Goal: Task Accomplishment & Management: Complete application form

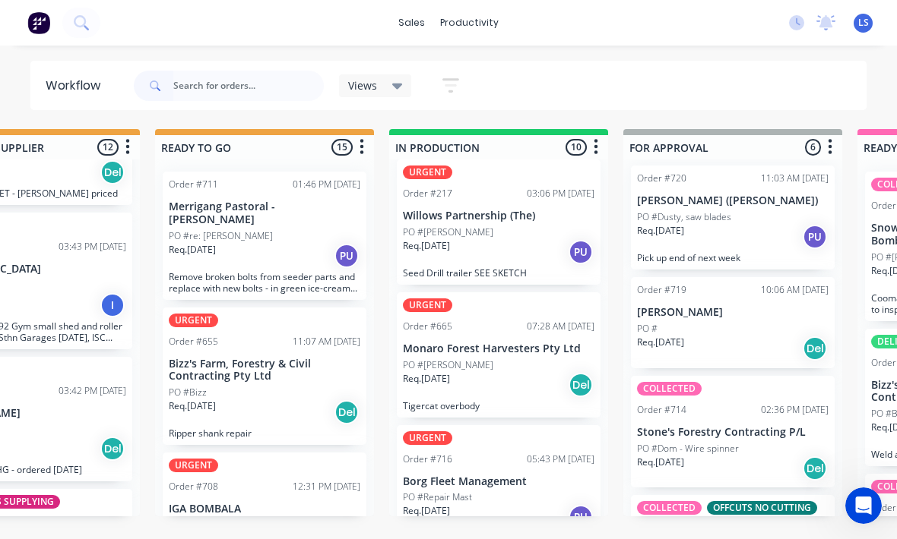
scroll to position [93, 0]
click at [179, 93] on input "text" at bounding box center [248, 86] width 150 height 30
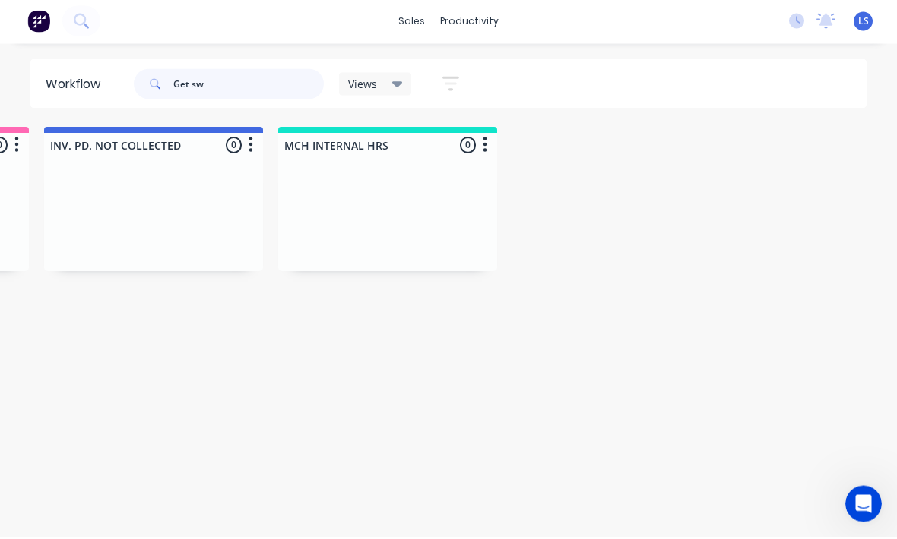
scroll to position [11, 1637]
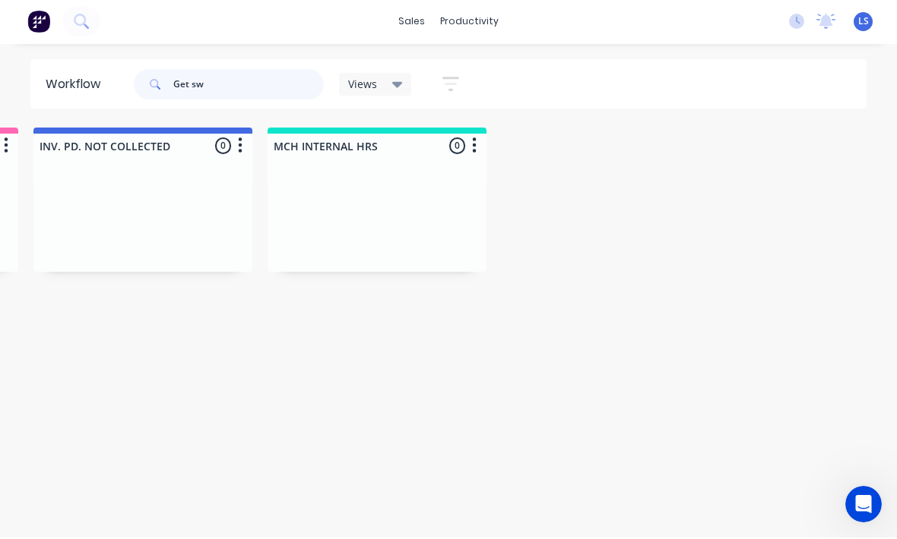
click at [192, 90] on input "Get sw" at bounding box center [248, 86] width 150 height 30
click at [192, 89] on input "Get sw" at bounding box center [248, 86] width 150 height 30
type input "G"
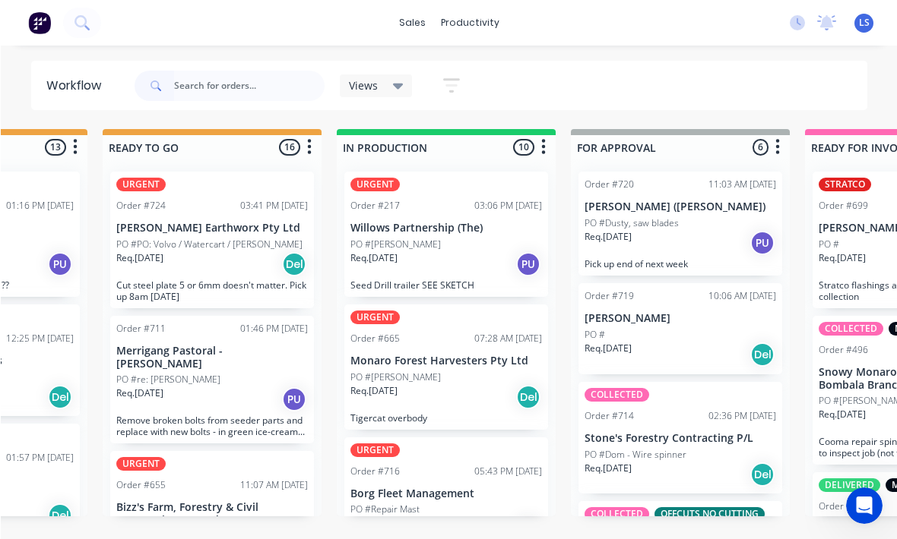
scroll to position [17, 632]
click at [195, 91] on input "text" at bounding box center [248, 86] width 150 height 30
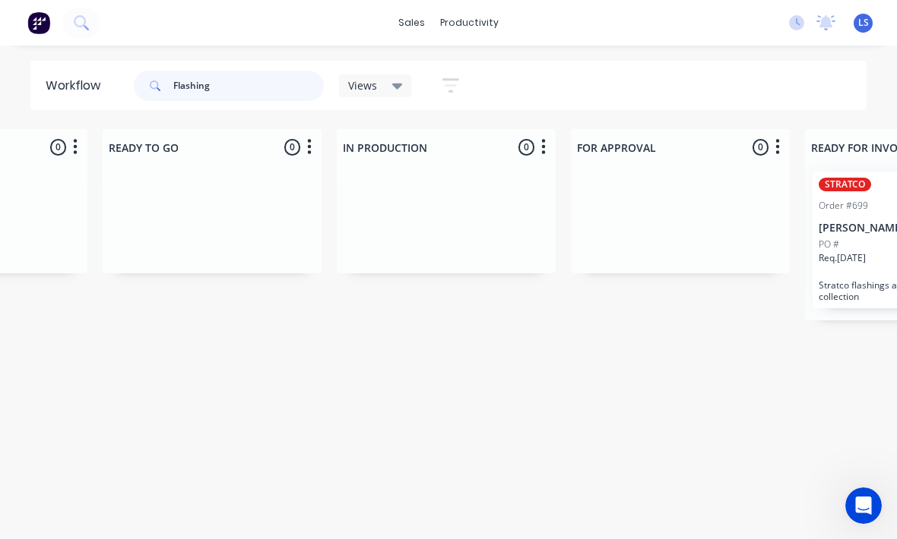
scroll to position [17, 0]
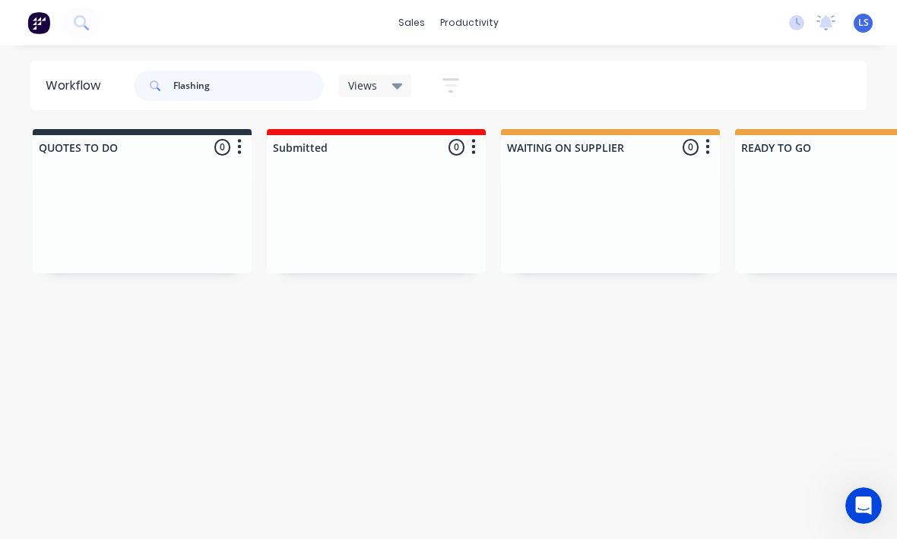
type input "Flashing"
click at [93, 30] on button at bounding box center [81, 23] width 38 height 30
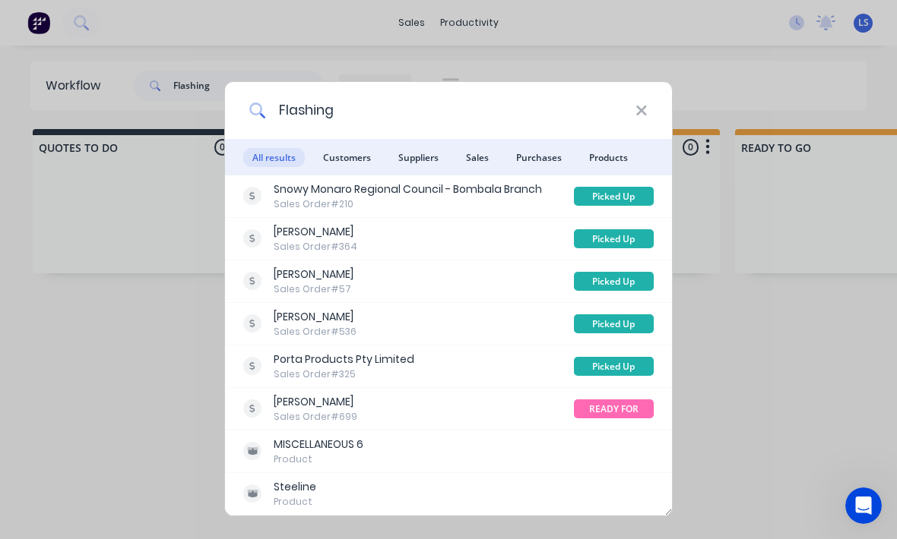
type input "Flashing"
click at [644, 112] on icon at bounding box center [641, 111] width 12 height 17
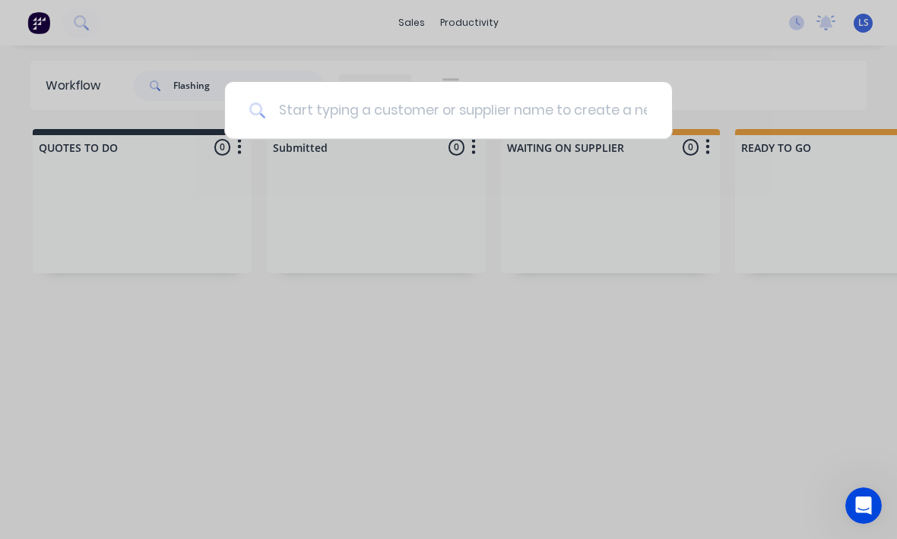
scroll to position [17, 0]
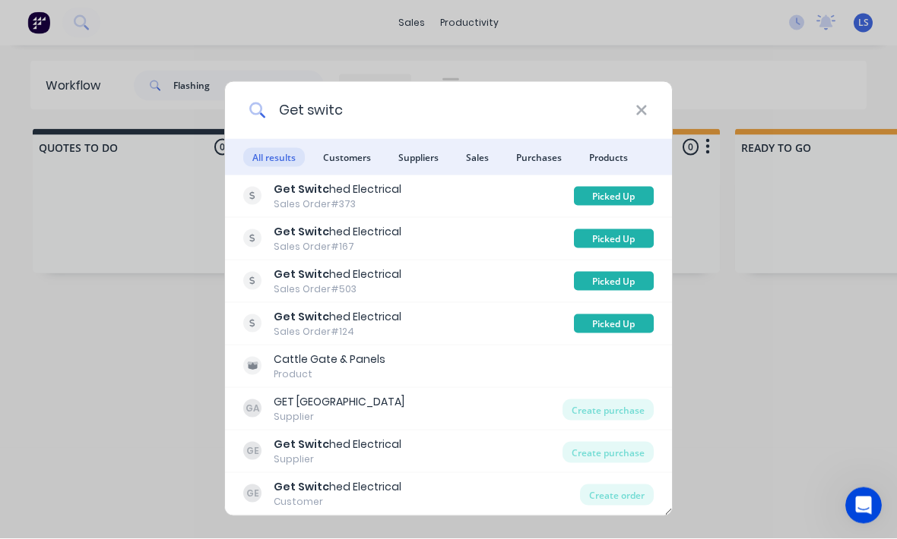
type input "Get switch"
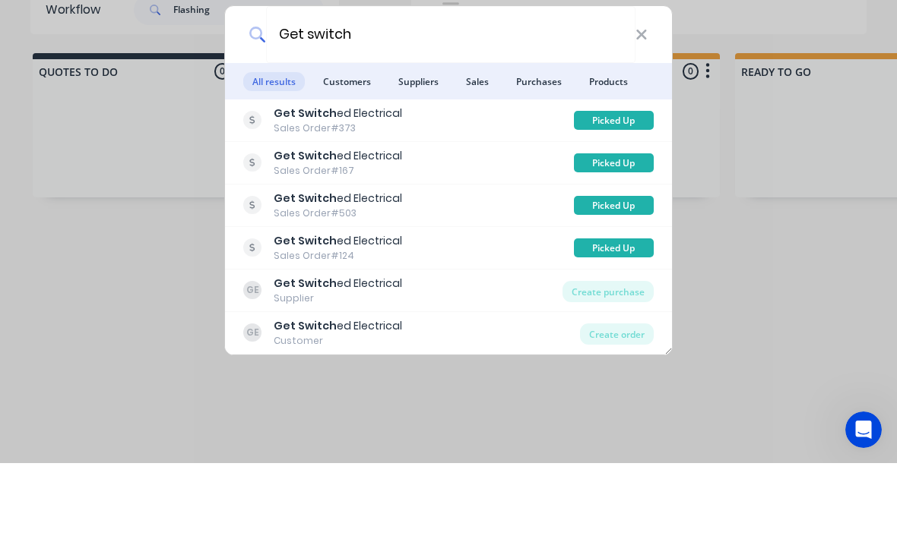
click at [294, 182] on b "Get Switch" at bounding box center [305, 189] width 63 height 15
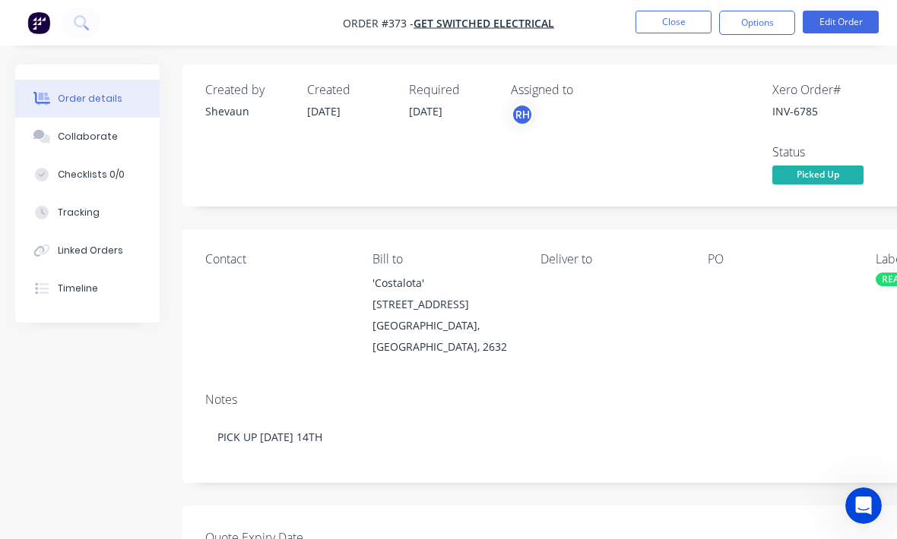
click at [684, 24] on button "Close" at bounding box center [673, 22] width 76 height 23
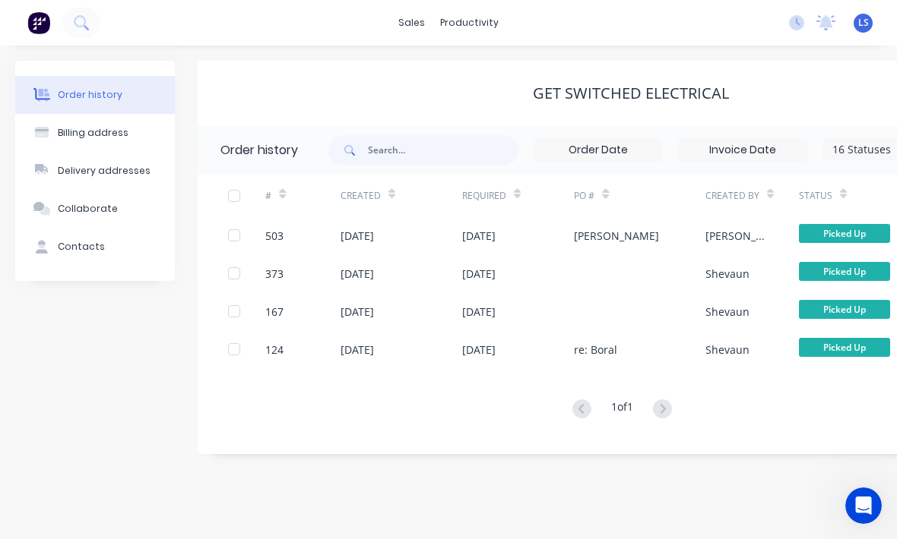
click at [842, 274] on span "Picked Up" at bounding box center [844, 271] width 91 height 19
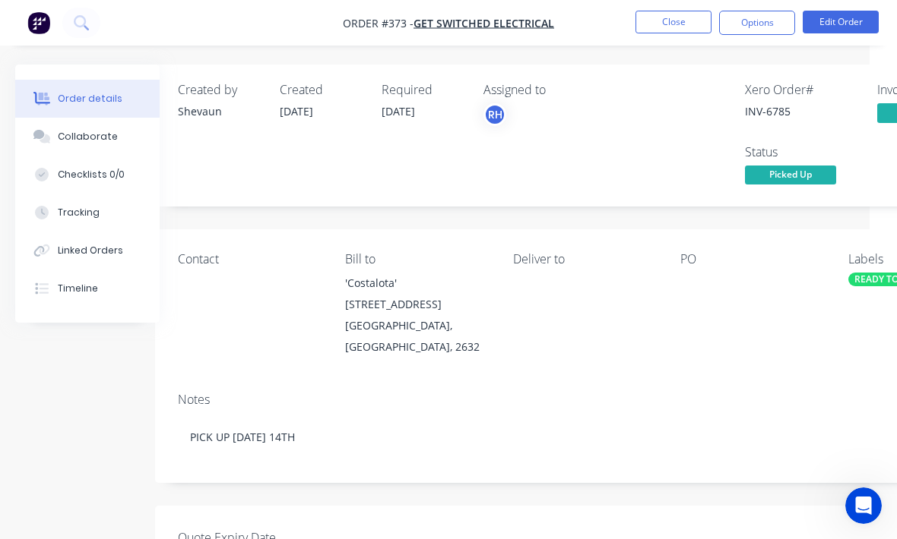
click at [693, 20] on button "Close" at bounding box center [673, 22] width 76 height 23
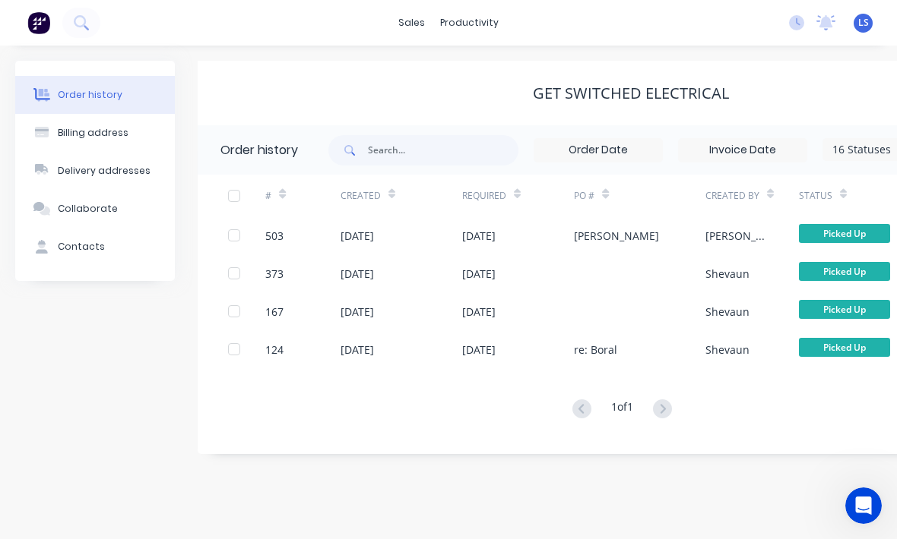
click at [783, 236] on div "[PERSON_NAME]" at bounding box center [751, 236] width 93 height 38
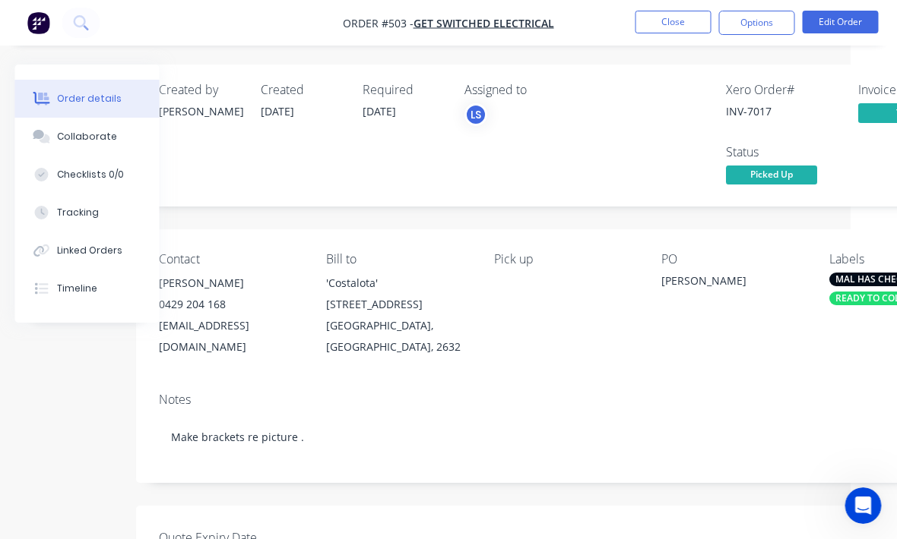
scroll to position [0, 46]
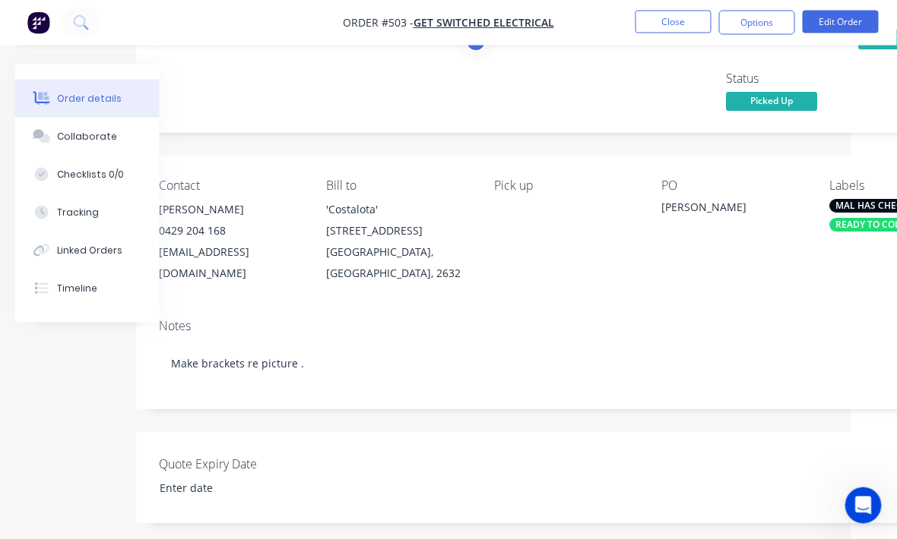
click at [869, 218] on div "MAL HAS CHECKED READY TO COLLECT" at bounding box center [901, 216] width 143 height 33
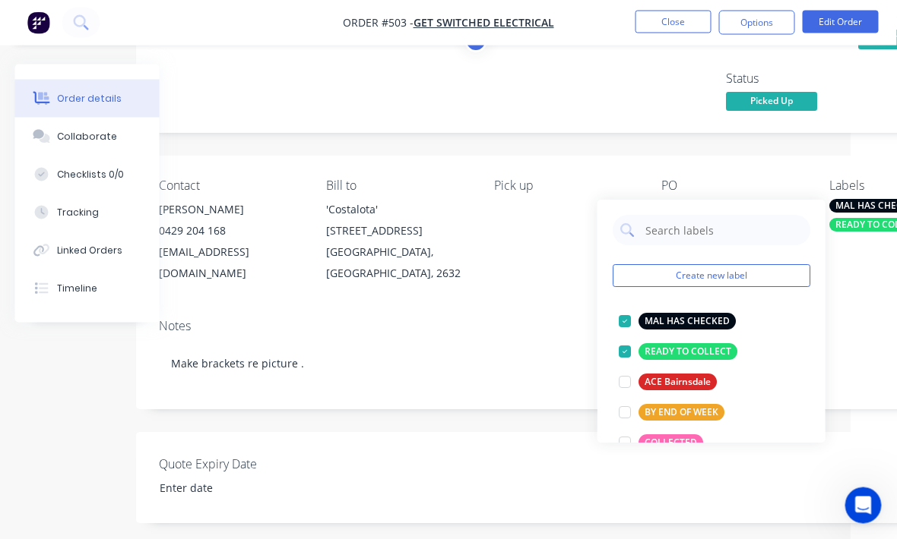
scroll to position [74, 46]
click at [624, 354] on div at bounding box center [624, 352] width 30 height 30
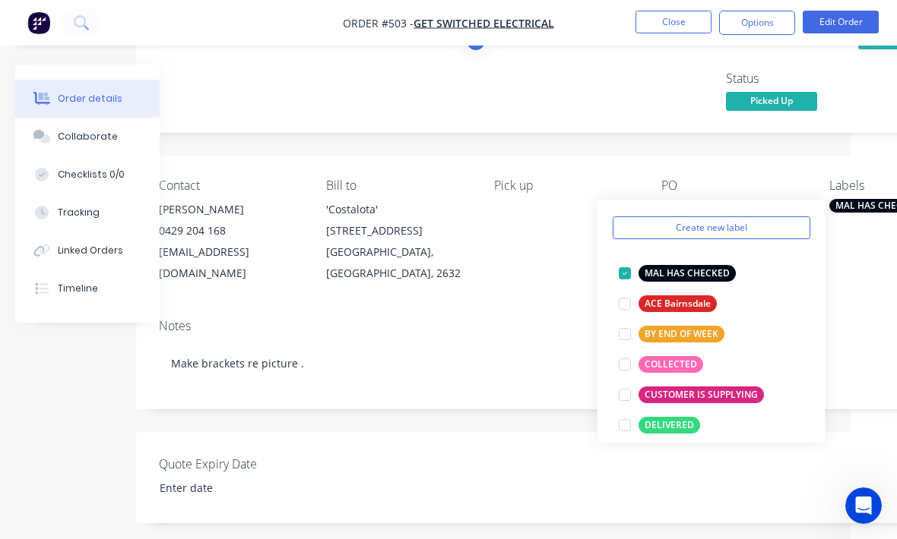
scroll to position [48, 0]
click at [626, 363] on div at bounding box center [624, 365] width 30 height 30
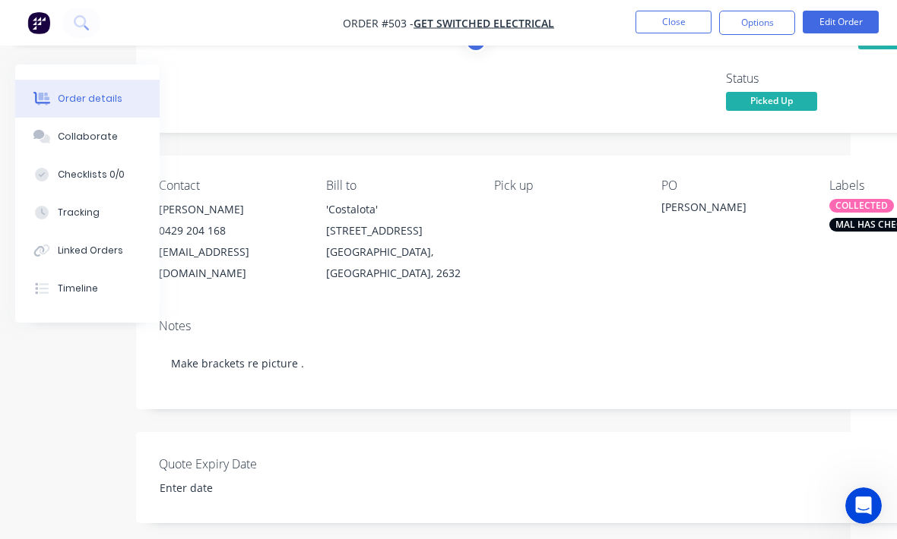
click at [669, 30] on button "Close" at bounding box center [673, 22] width 76 height 23
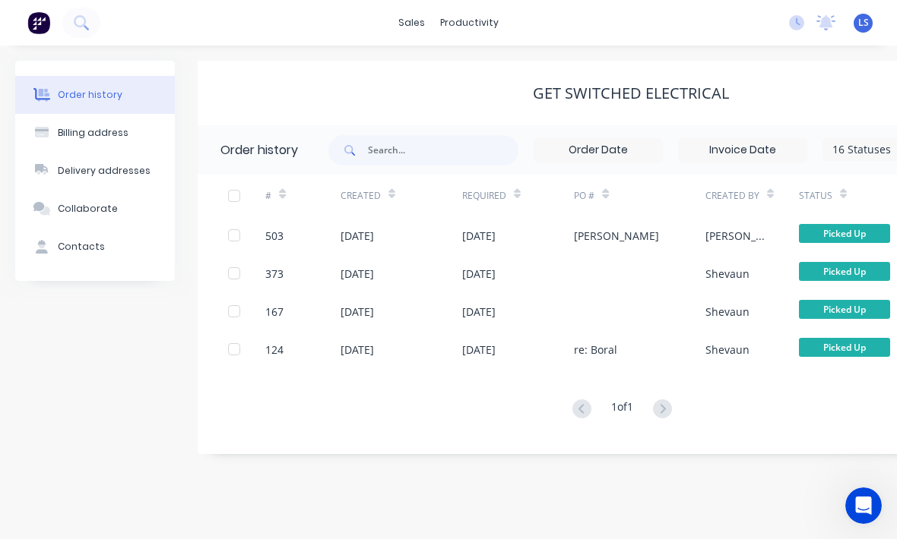
click at [84, 22] on icon at bounding box center [81, 22] width 14 height 14
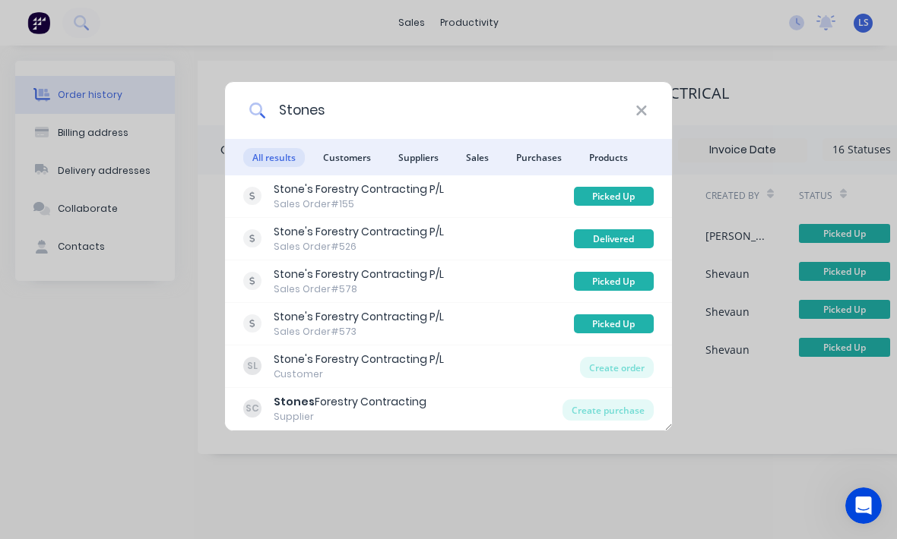
type input "Stones"
click at [638, 365] on div "Create order" at bounding box center [617, 367] width 74 height 21
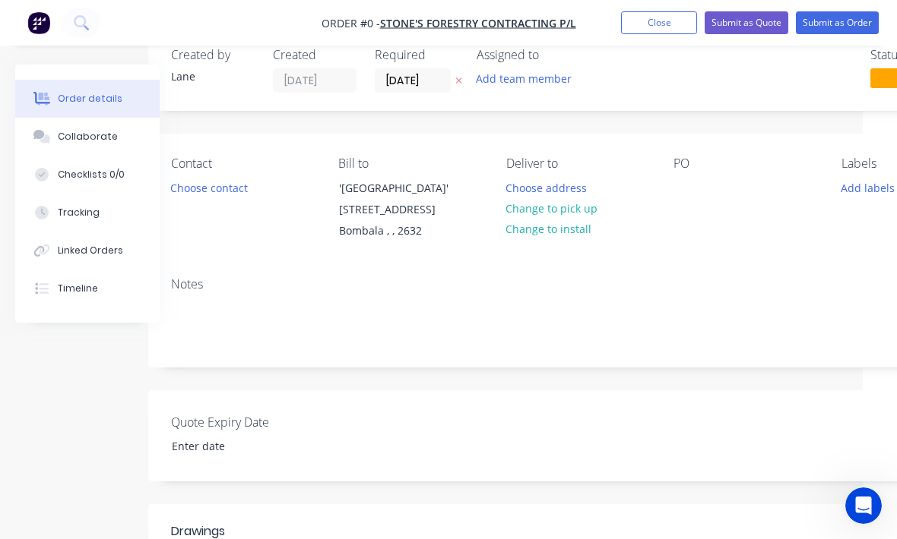
scroll to position [38, 34]
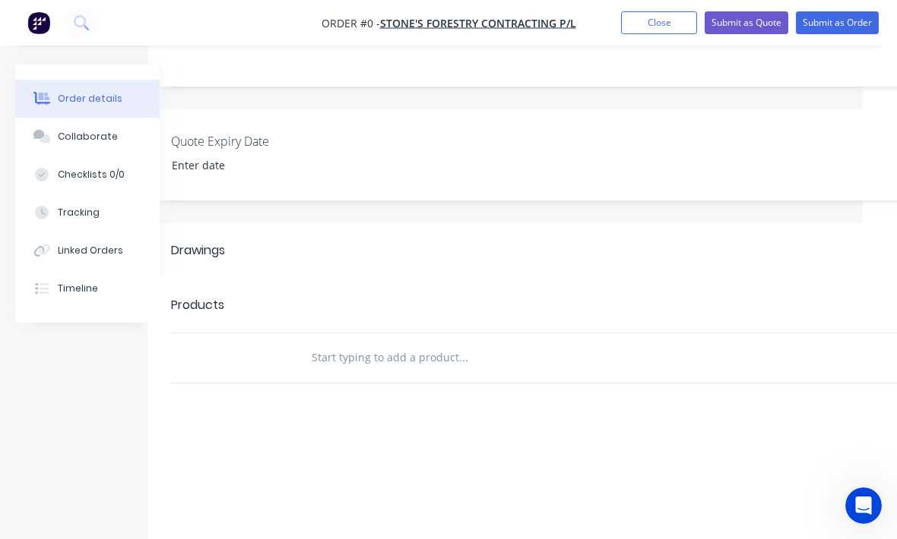
click at [331, 357] on input "text" at bounding box center [463, 358] width 304 height 30
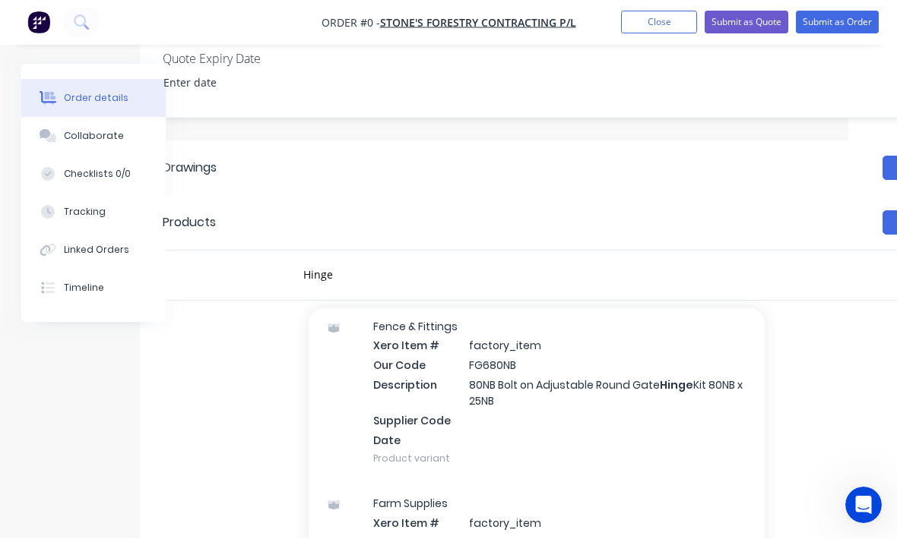
scroll to position [55, 0]
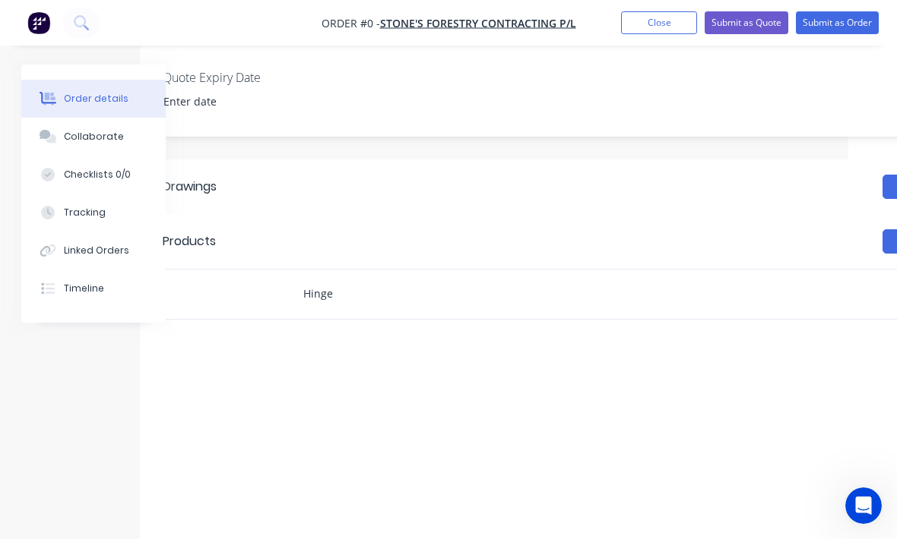
type input "Hinge"
click at [501, 227] on header "Products Add product" at bounding box center [566, 241] width 853 height 55
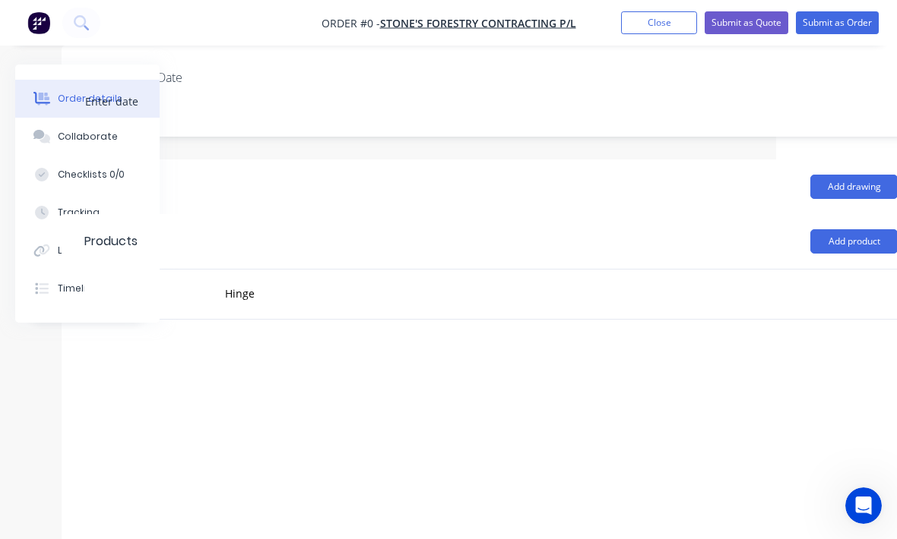
scroll to position [380, 124]
click at [831, 239] on button "Add product" at bounding box center [850, 241] width 87 height 24
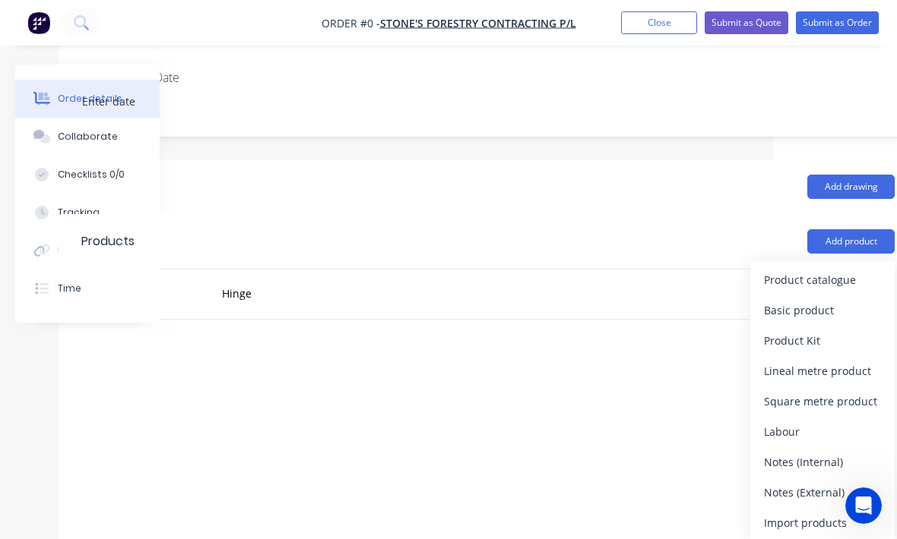
click at [846, 278] on div "Product catalogue" at bounding box center [822, 280] width 117 height 22
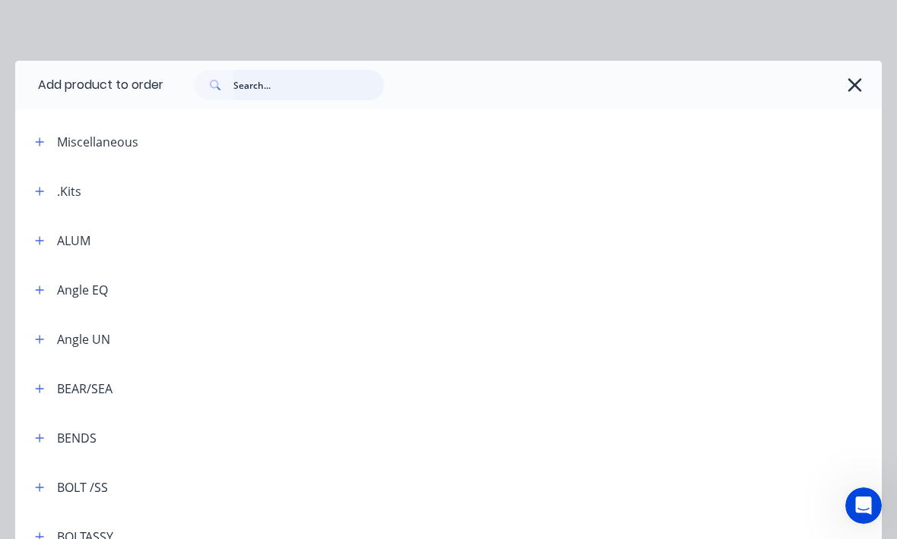
click at [276, 92] on input "text" at bounding box center [308, 85] width 150 height 30
type input "Hinge"
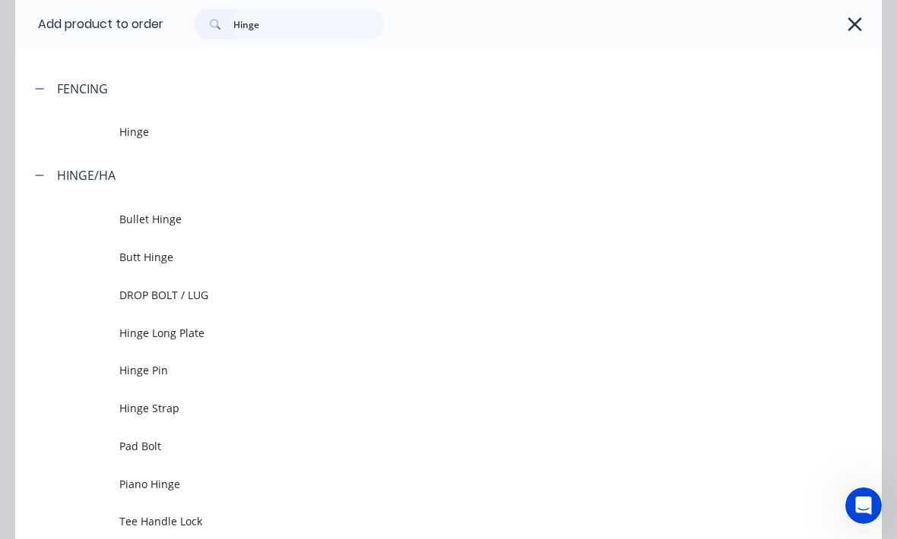
scroll to position [112, 0]
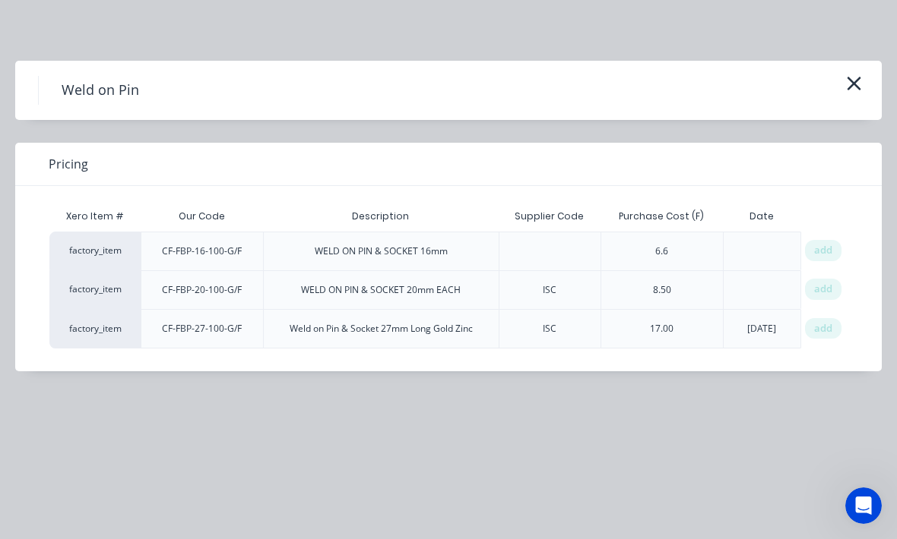
click at [821, 299] on div "add" at bounding box center [823, 289] width 36 height 21
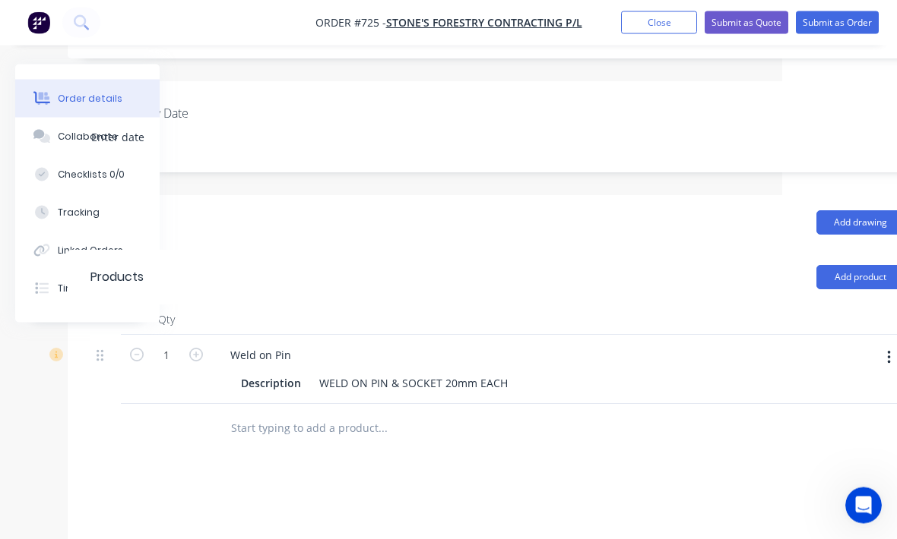
scroll to position [346, 115]
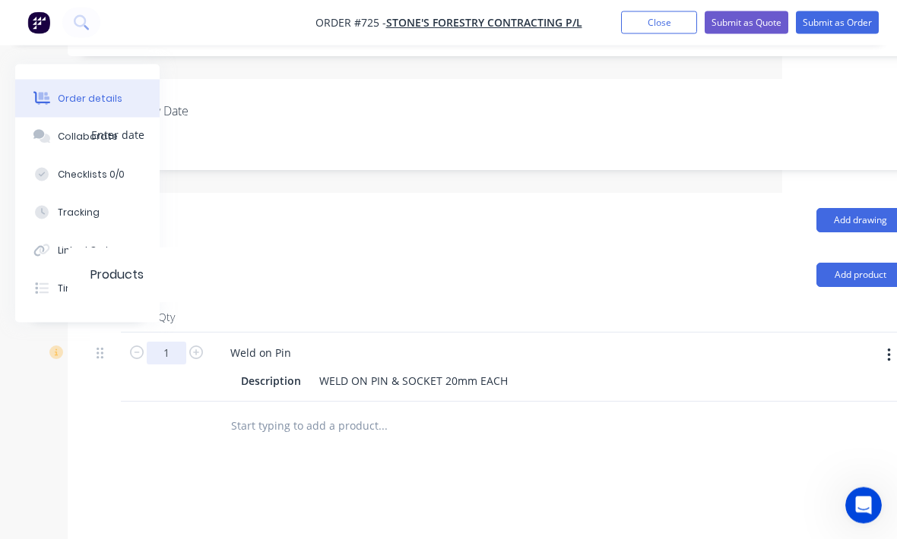
click at [174, 343] on input "1" at bounding box center [167, 354] width 40 height 23
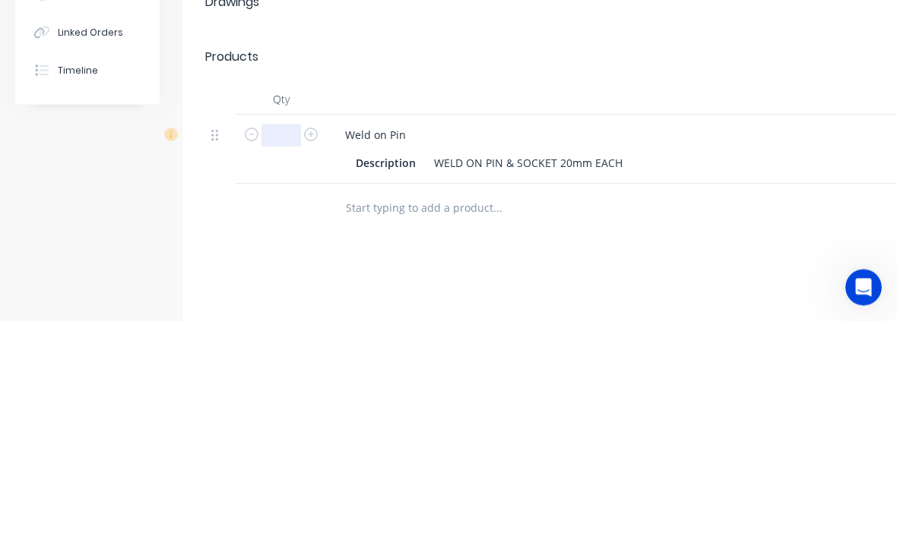
type input "1"
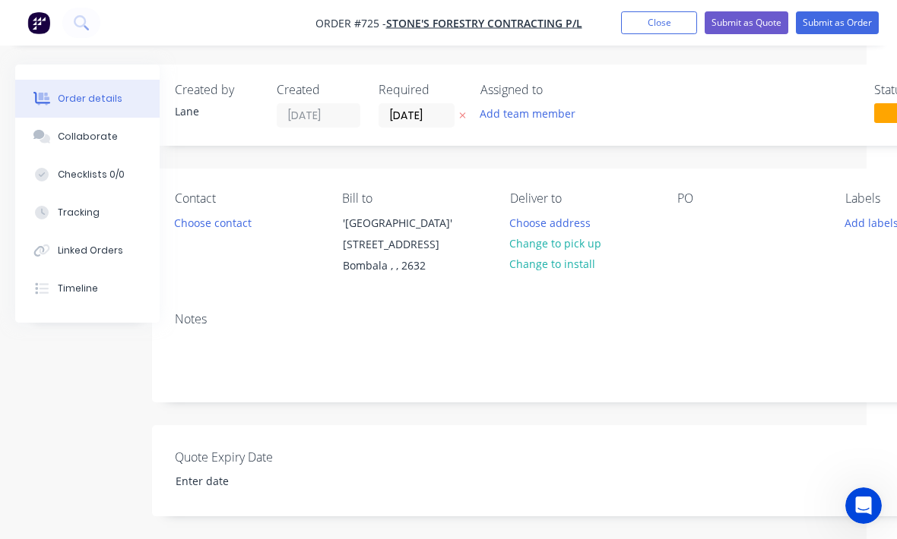
scroll to position [0, 25]
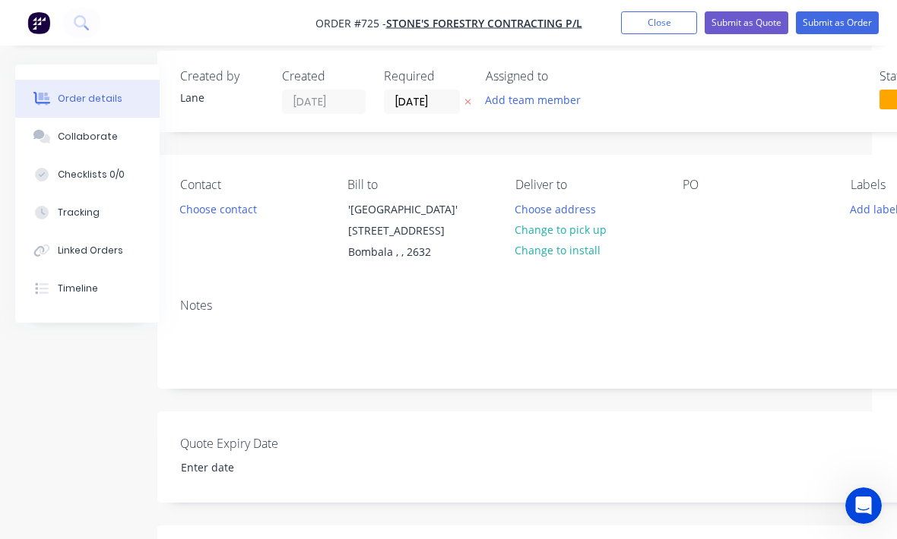
type input "24"
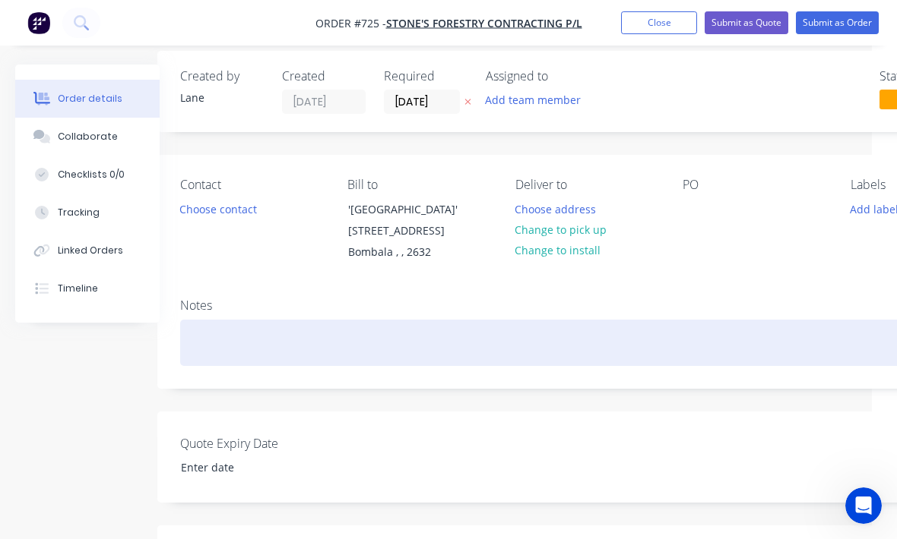
click at [606, 331] on div at bounding box center [586, 343] width 813 height 46
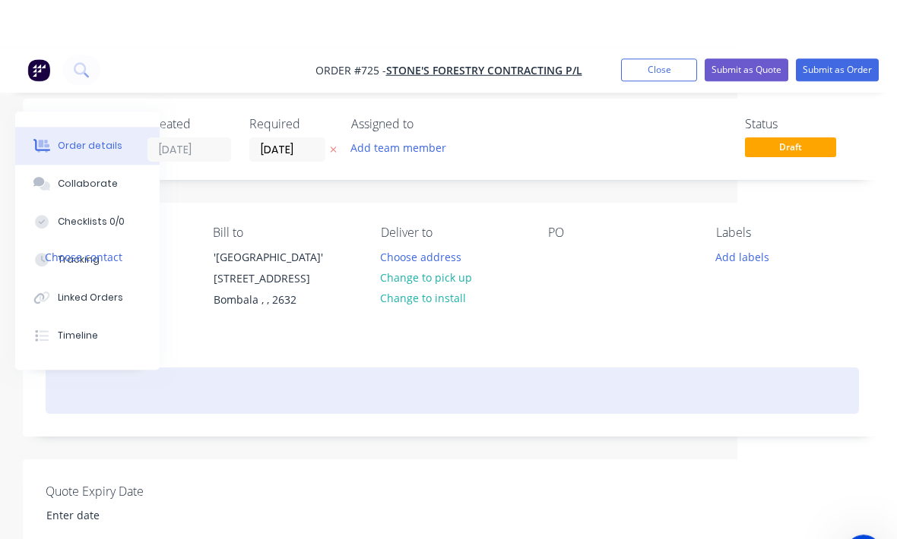
scroll to position [0, 160]
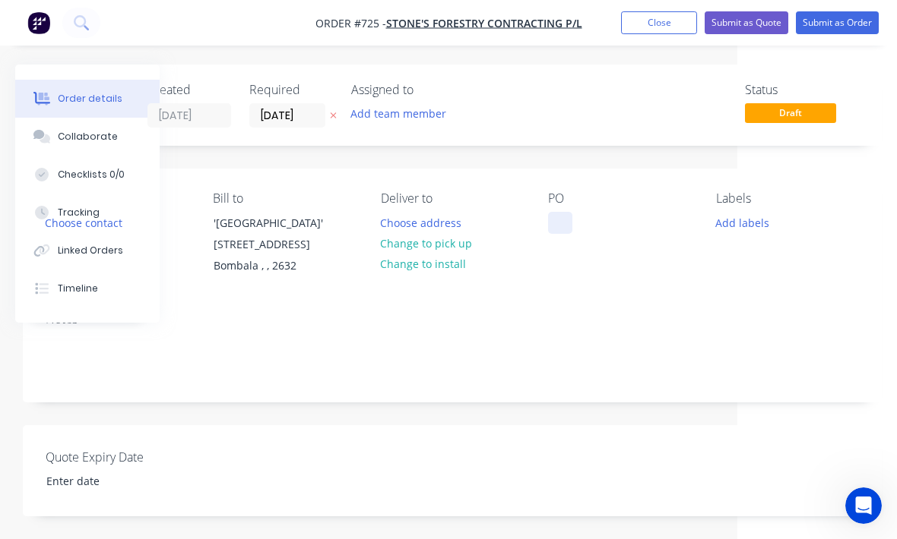
click at [564, 222] on div at bounding box center [560, 223] width 24 height 22
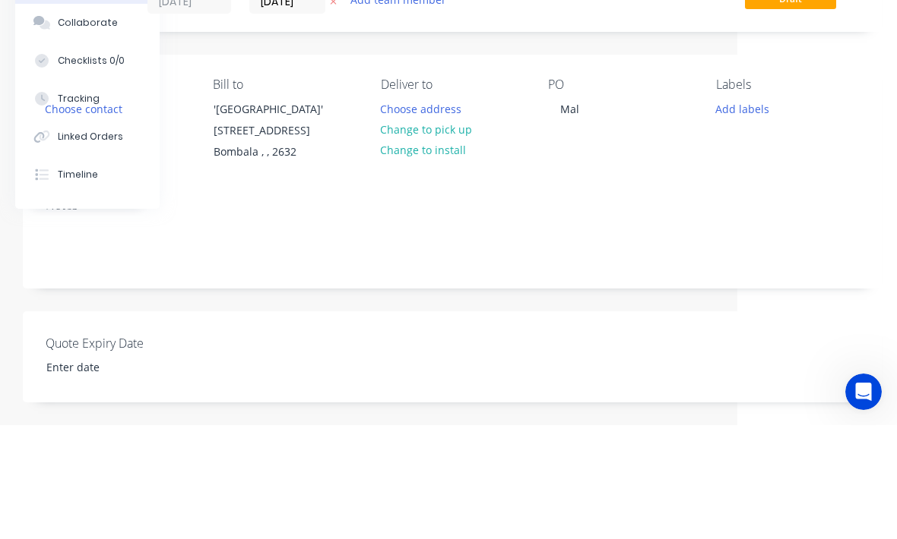
scroll to position [114, 160]
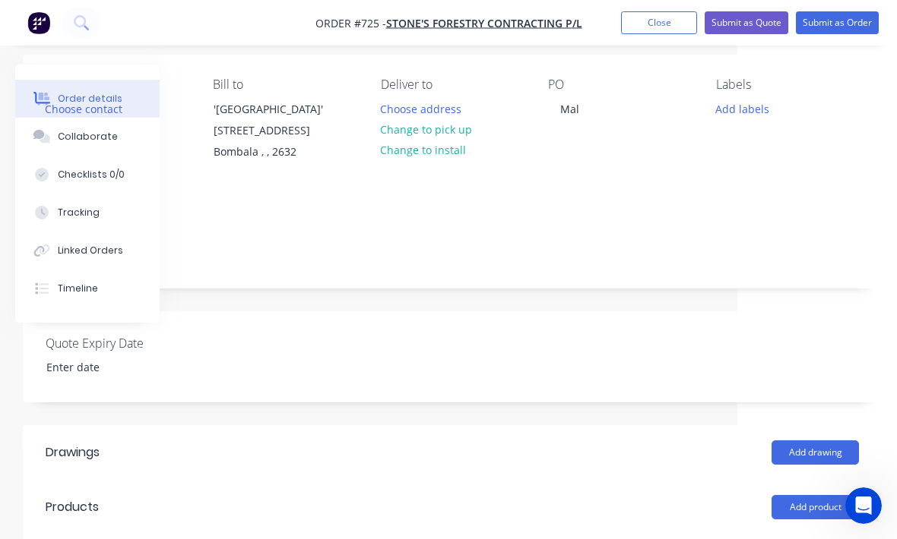
click at [748, 107] on button "Add labels" at bounding box center [742, 108] width 70 height 21
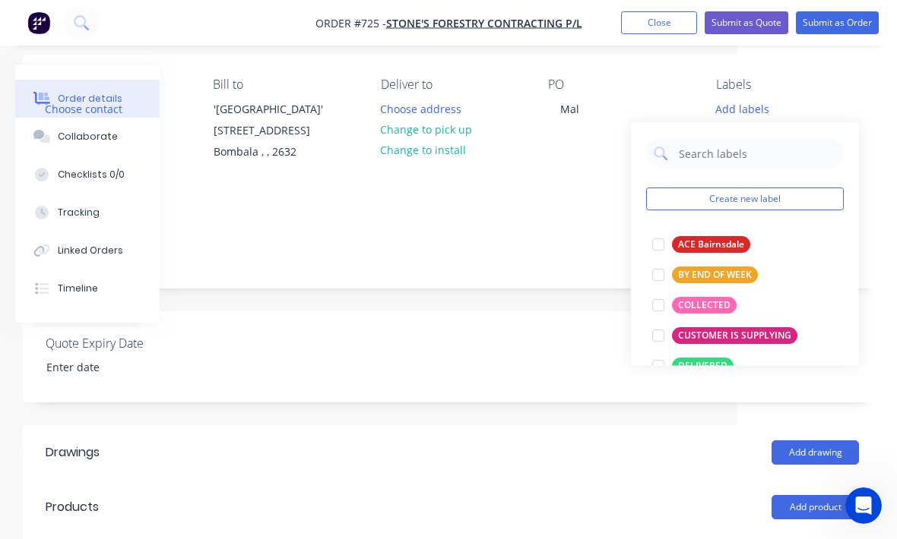
click at [658, 309] on div at bounding box center [658, 305] width 30 height 30
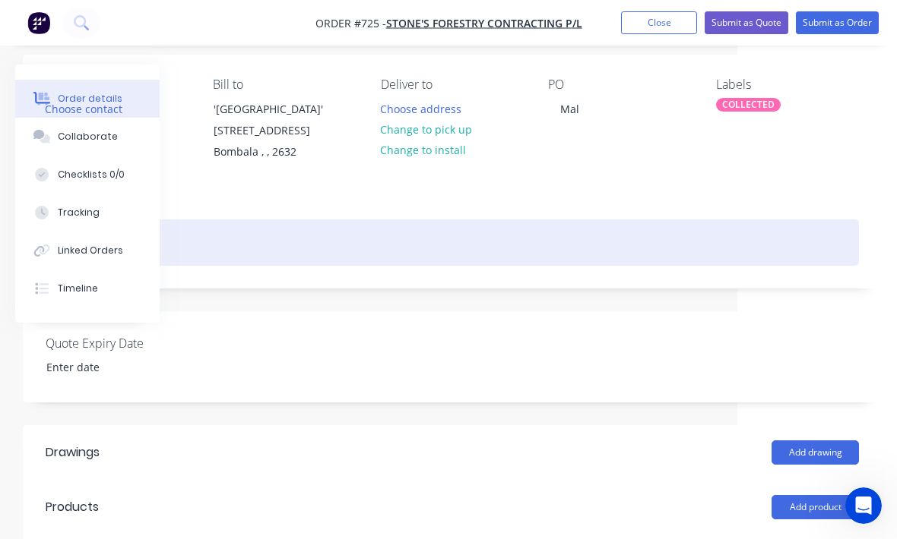
click at [518, 255] on div at bounding box center [452, 243] width 813 height 46
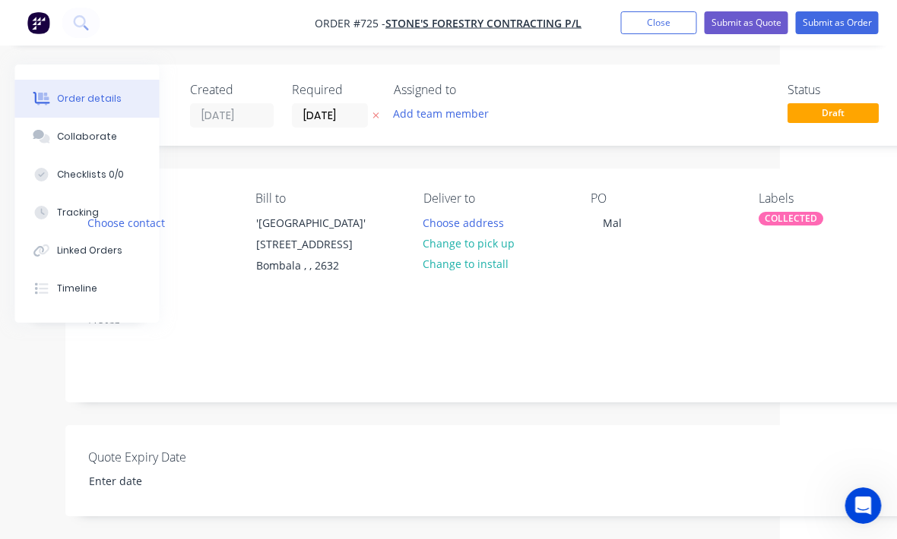
scroll to position [0, 118]
click at [488, 242] on button "Change to pick up" at bounding box center [468, 243] width 108 height 21
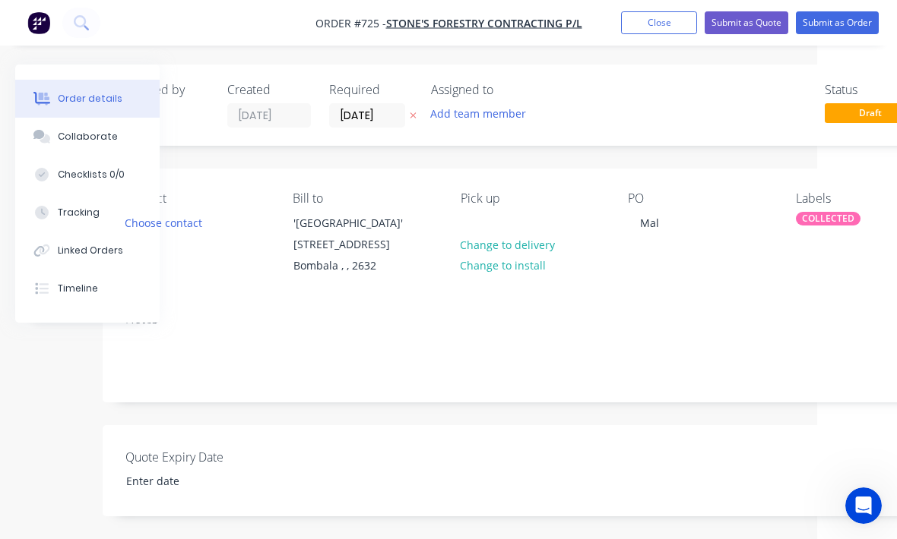
scroll to position [0, 79]
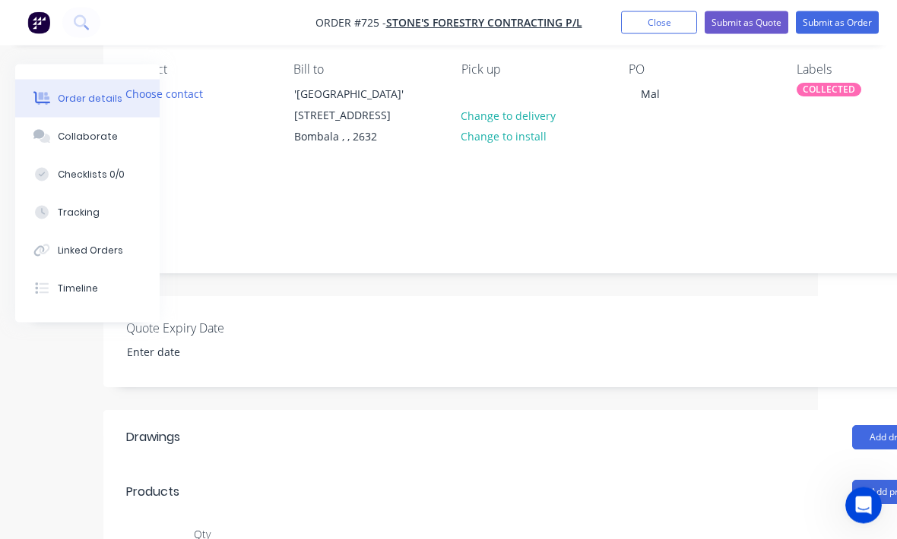
click at [840, 33] on button "Submit as Order" at bounding box center [837, 22] width 83 height 23
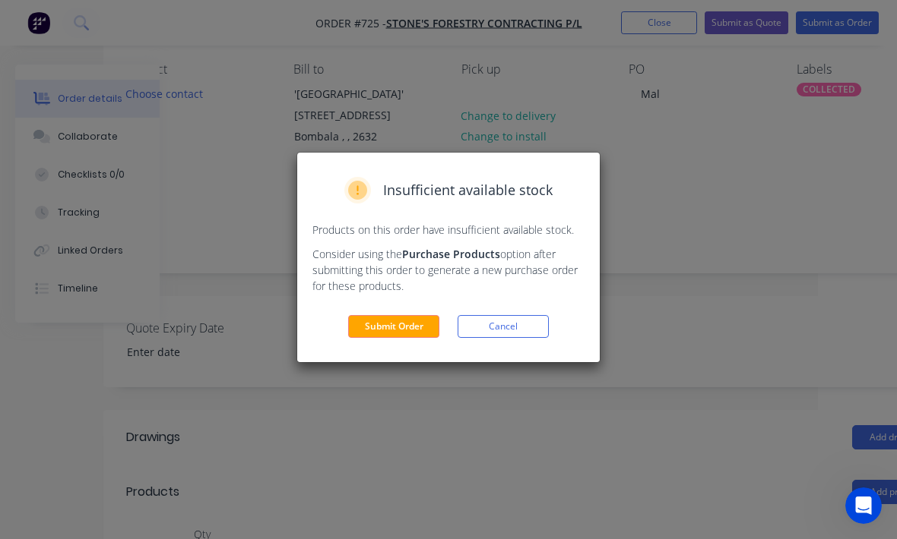
click at [414, 329] on button "Submit Order" at bounding box center [393, 326] width 91 height 23
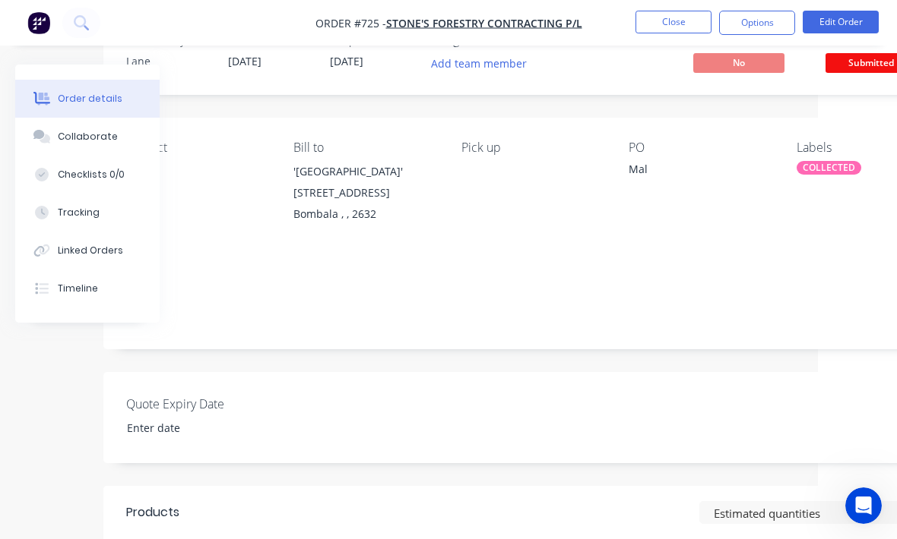
click at [862, 62] on span "Submitted" at bounding box center [870, 62] width 91 height 19
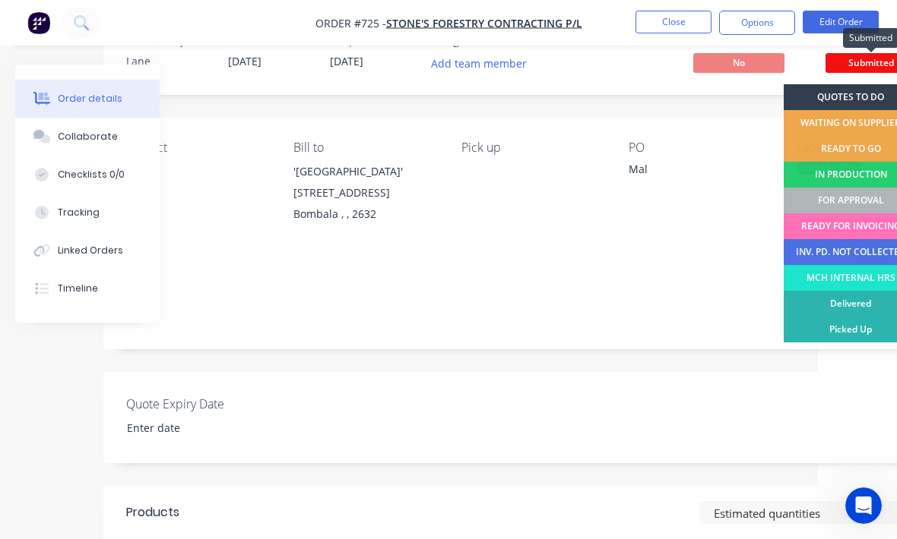
click at [847, 195] on div "FOR APPROVAL" at bounding box center [850, 201] width 134 height 26
